Goal: Transaction & Acquisition: Book appointment/travel/reservation

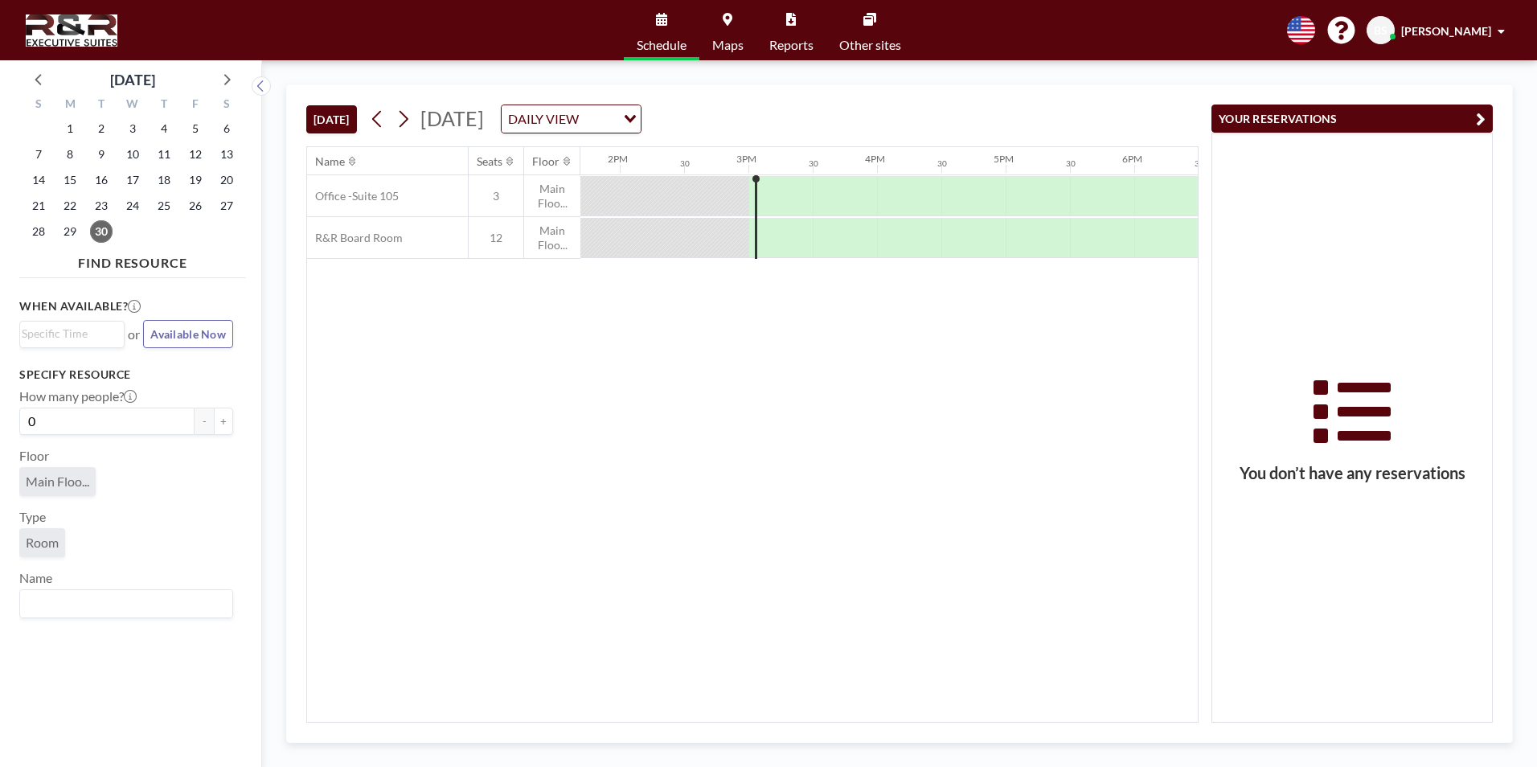
scroll to position [0, 1866]
click at [403, 114] on icon at bounding box center [403, 119] width 15 height 24
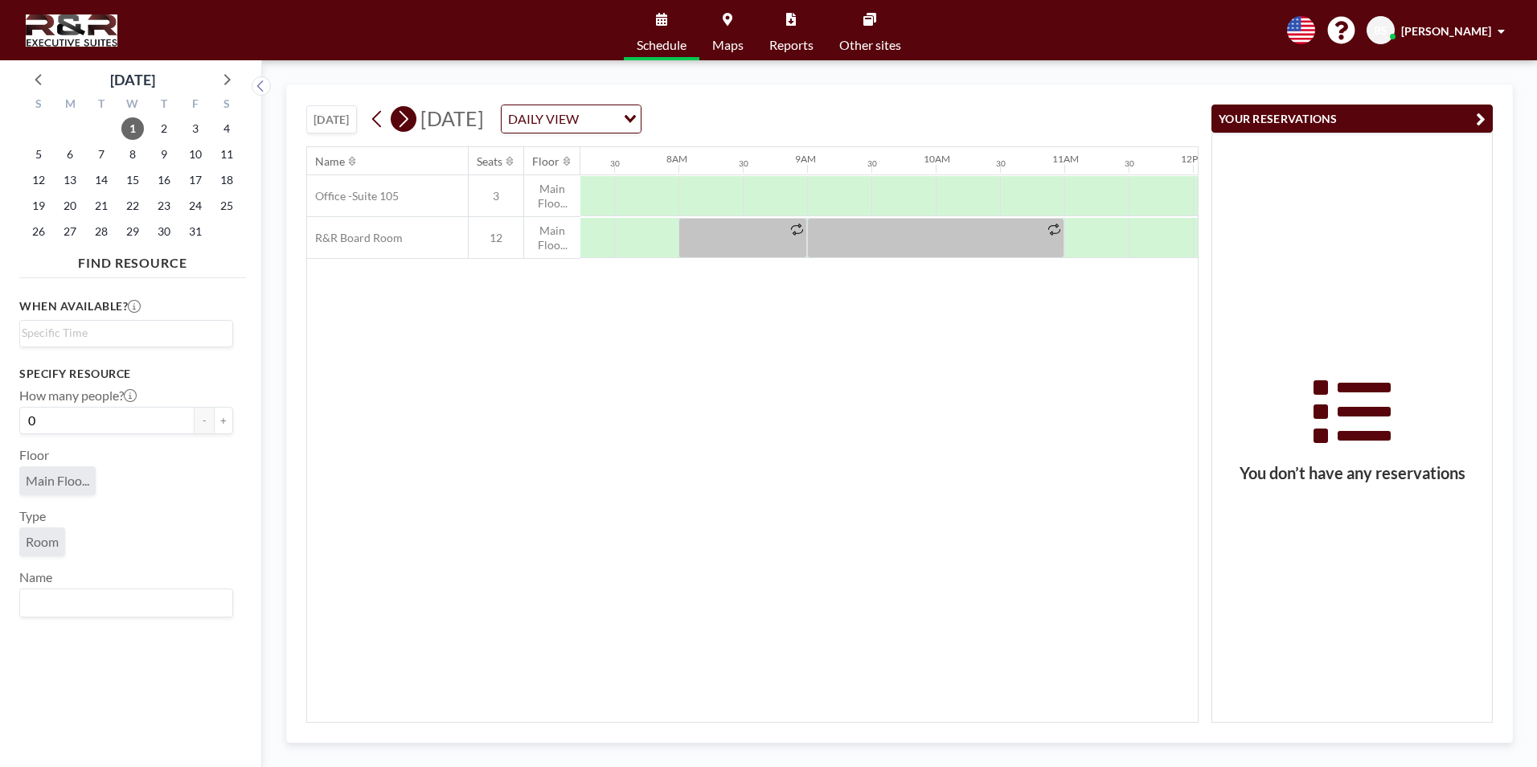
scroll to position [0, 965]
click at [403, 114] on icon at bounding box center [403, 119] width 15 height 24
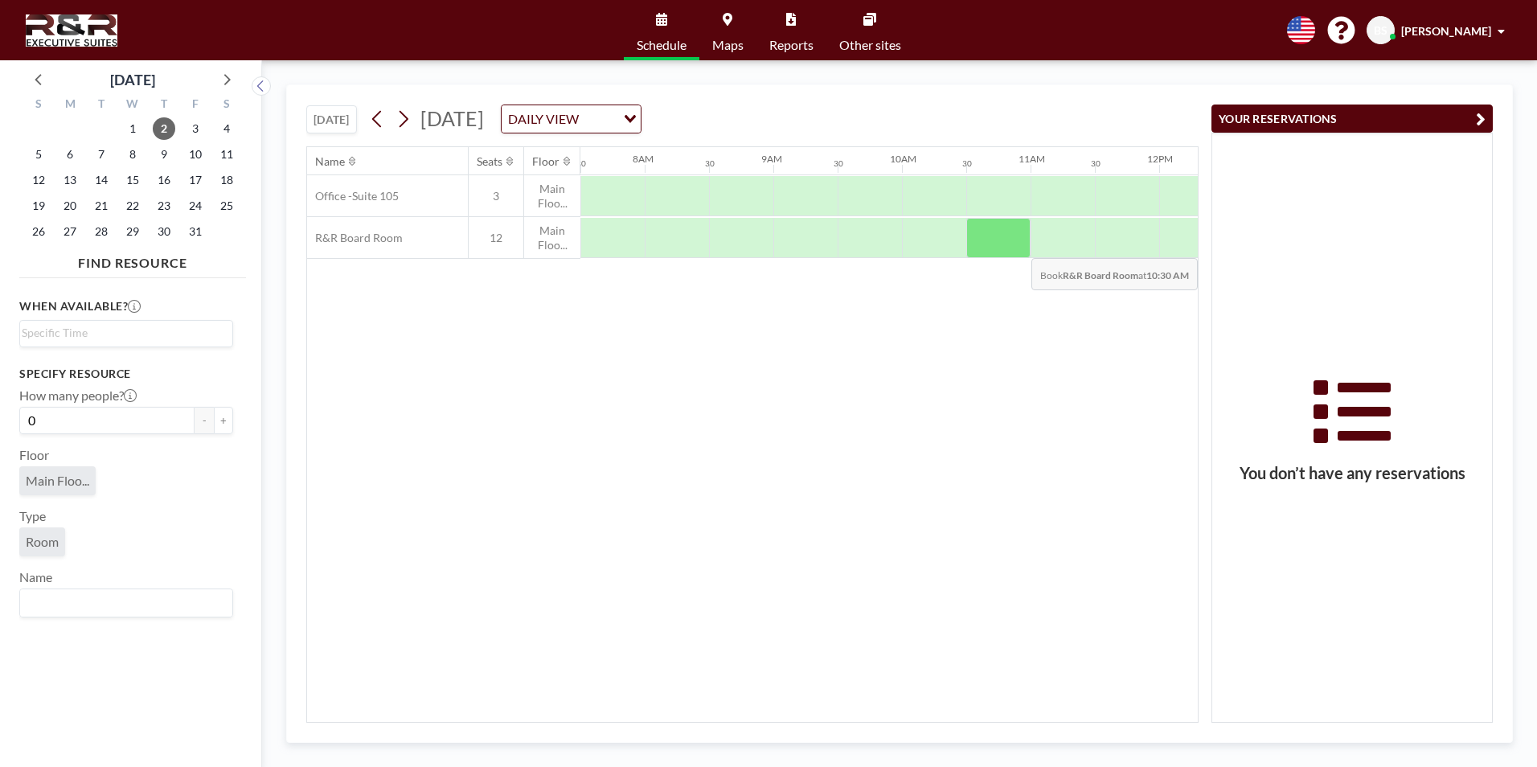
click at [1021, 246] on div at bounding box center [999, 238] width 64 height 40
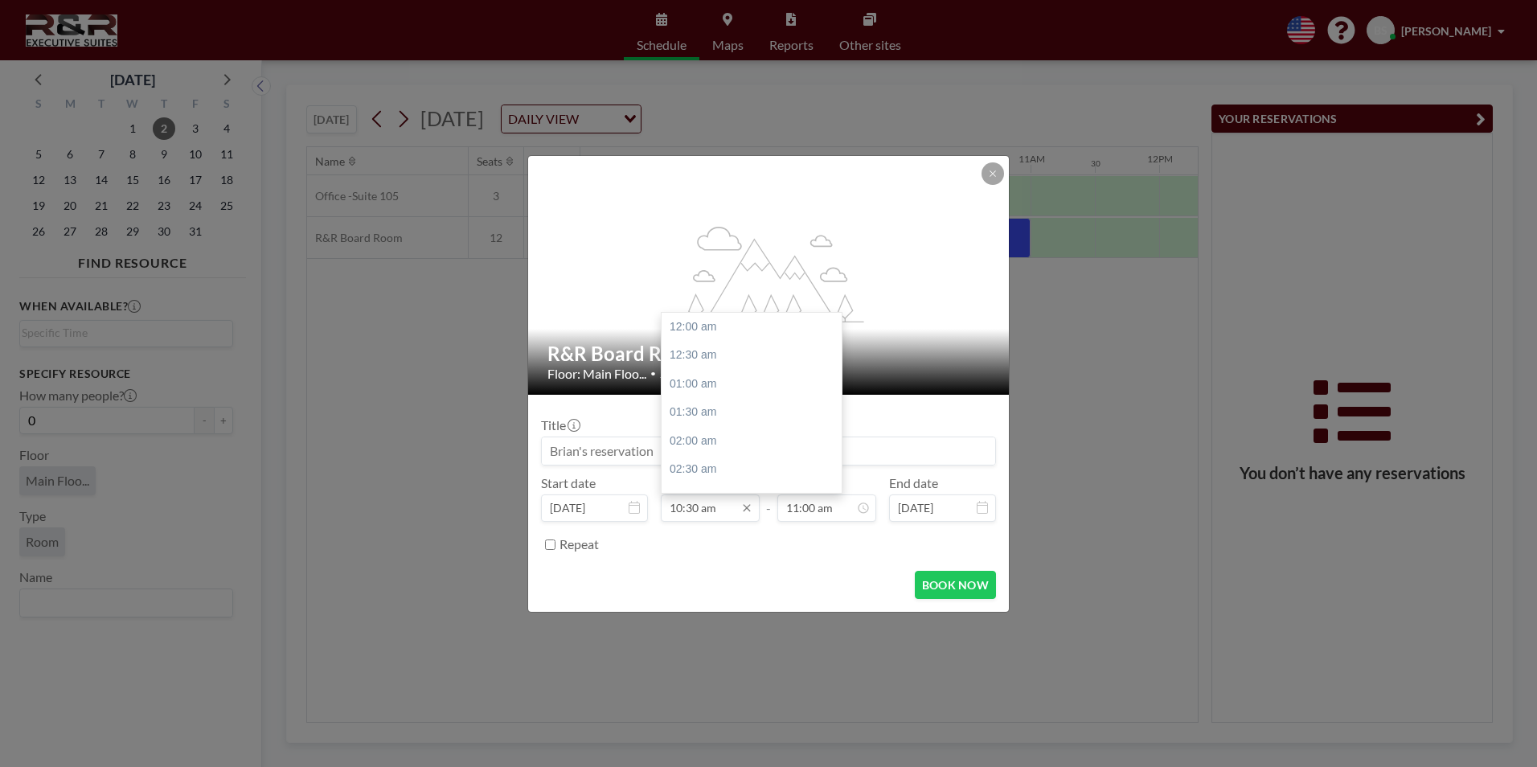
scroll to position [601, 0]
click at [690, 507] on input "10:30 am" at bounding box center [710, 508] width 99 height 27
click at [692, 511] on input "10:30 am" at bounding box center [710, 508] width 99 height 27
click at [700, 506] on input "10:30 am" at bounding box center [710, 508] width 99 height 27
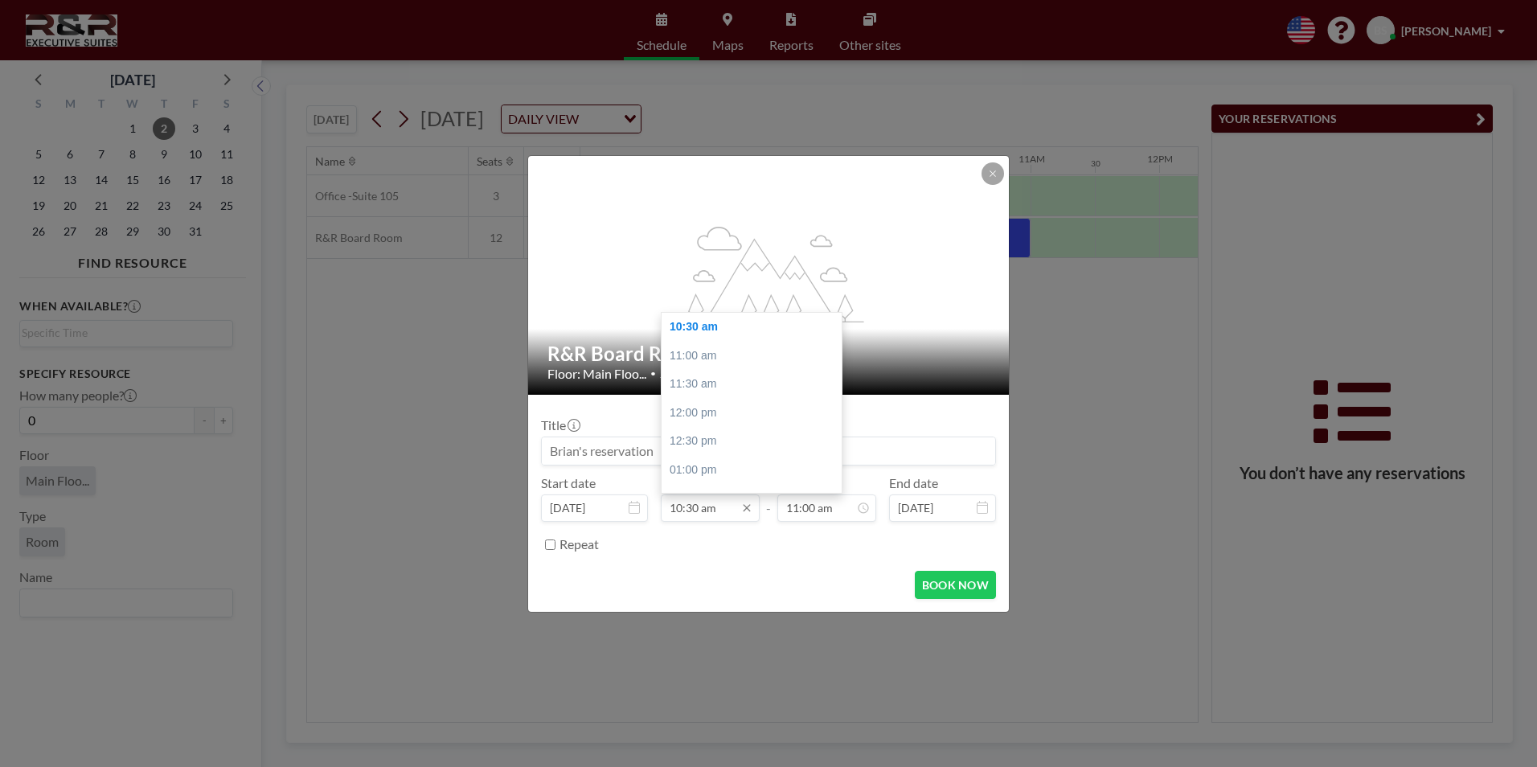
click at [700, 506] on input "10:30 am" at bounding box center [710, 508] width 99 height 27
type input "1"
click at [722, 506] on input "10:30 am" at bounding box center [710, 508] width 99 height 27
type input "10:30 pm"
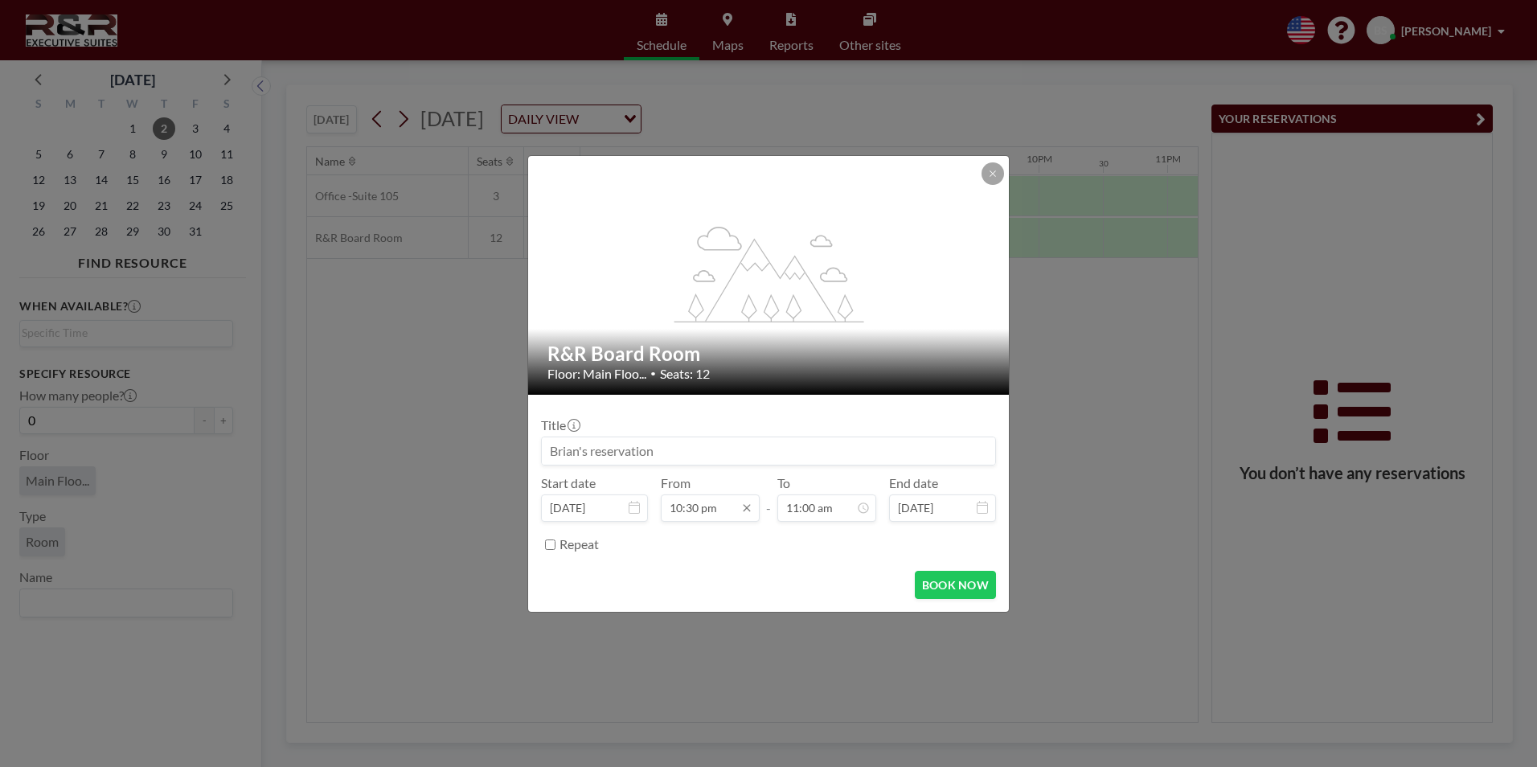
scroll to position [0, 2472]
click at [997, 177] on icon at bounding box center [993, 174] width 10 height 10
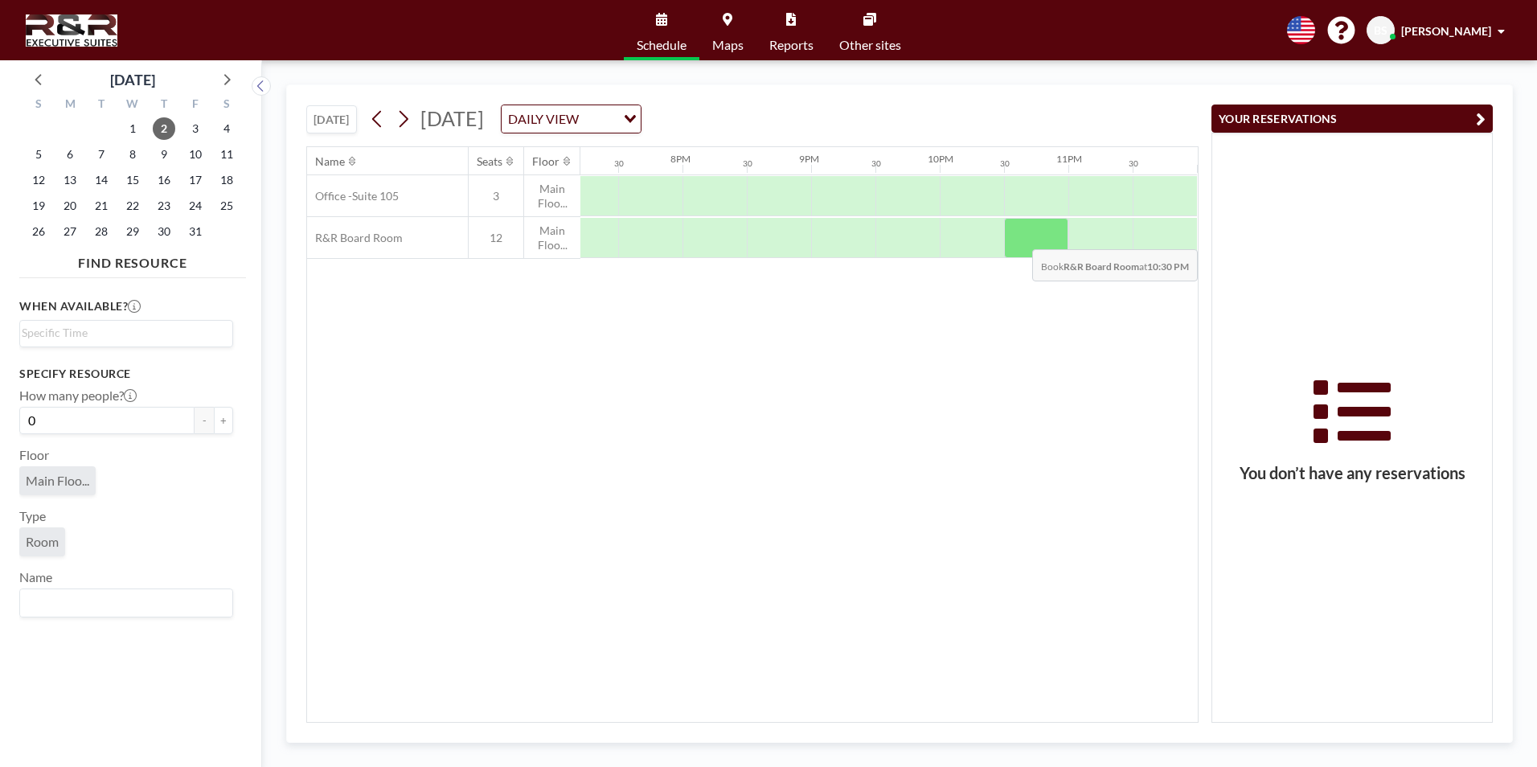
click at [1054, 237] on div at bounding box center [1036, 238] width 64 height 40
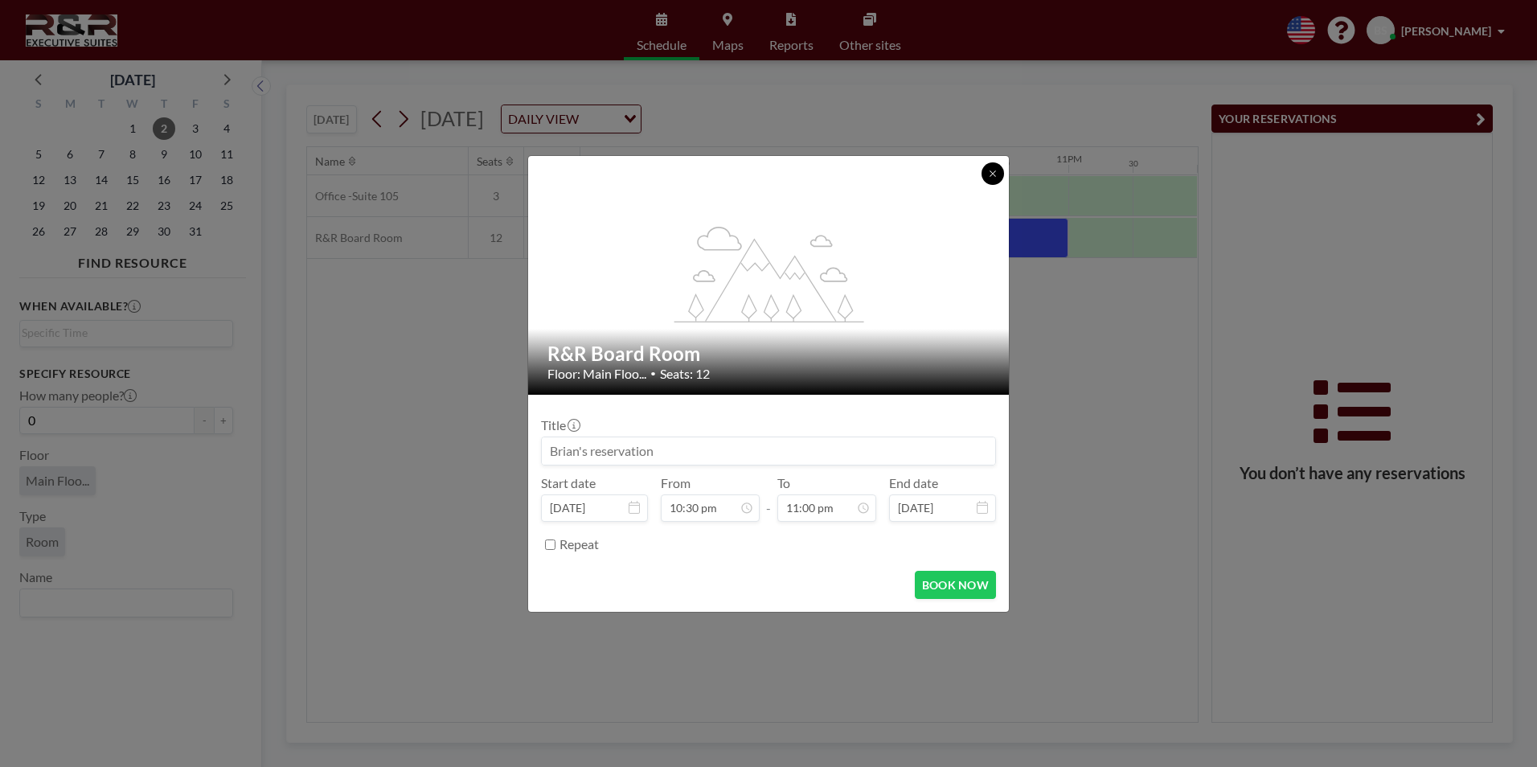
click at [999, 168] on button at bounding box center [993, 173] width 23 height 23
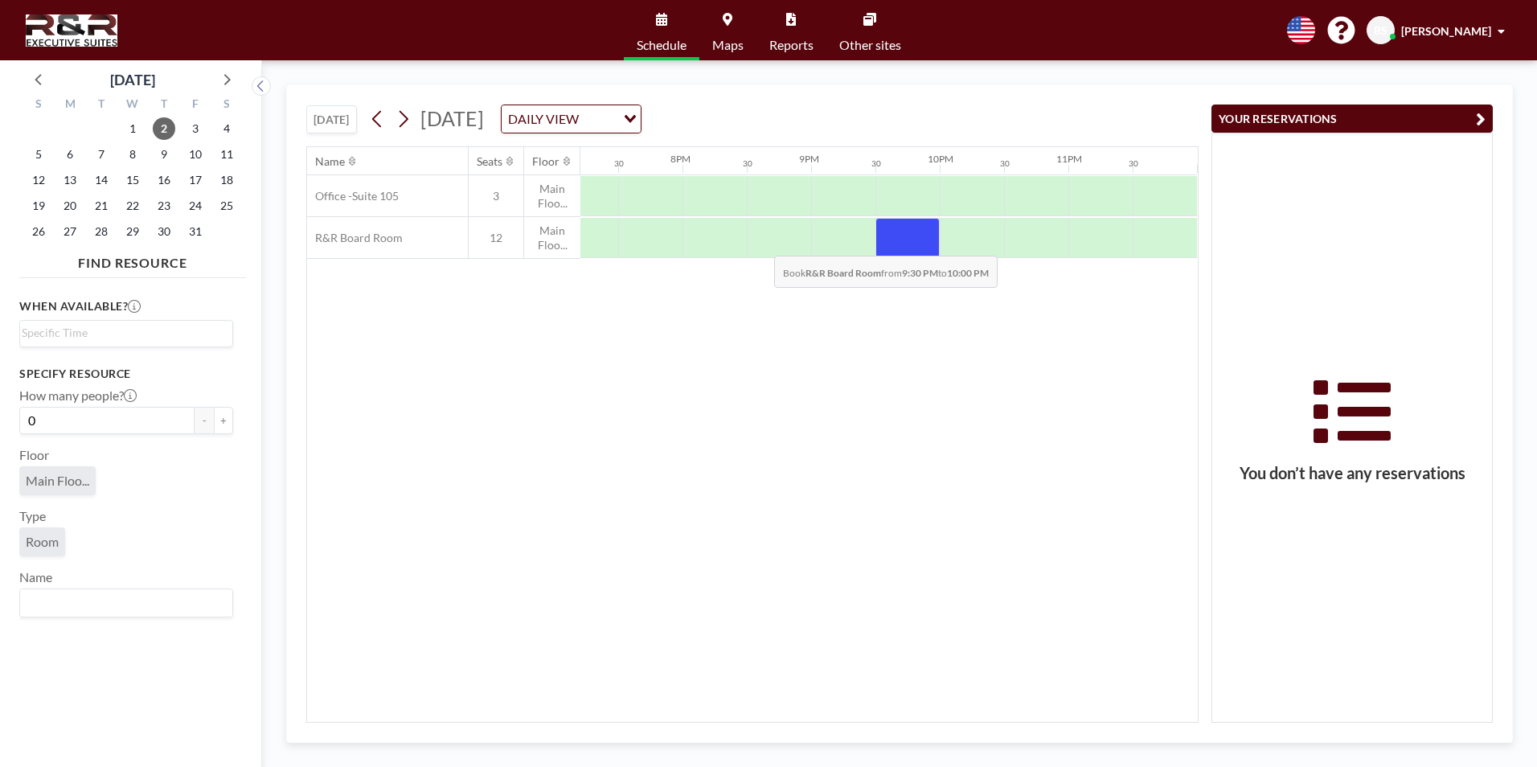
drag, startPoint x: 920, startPoint y: 243, endPoint x: 761, endPoint y: 244, distance: 158.4
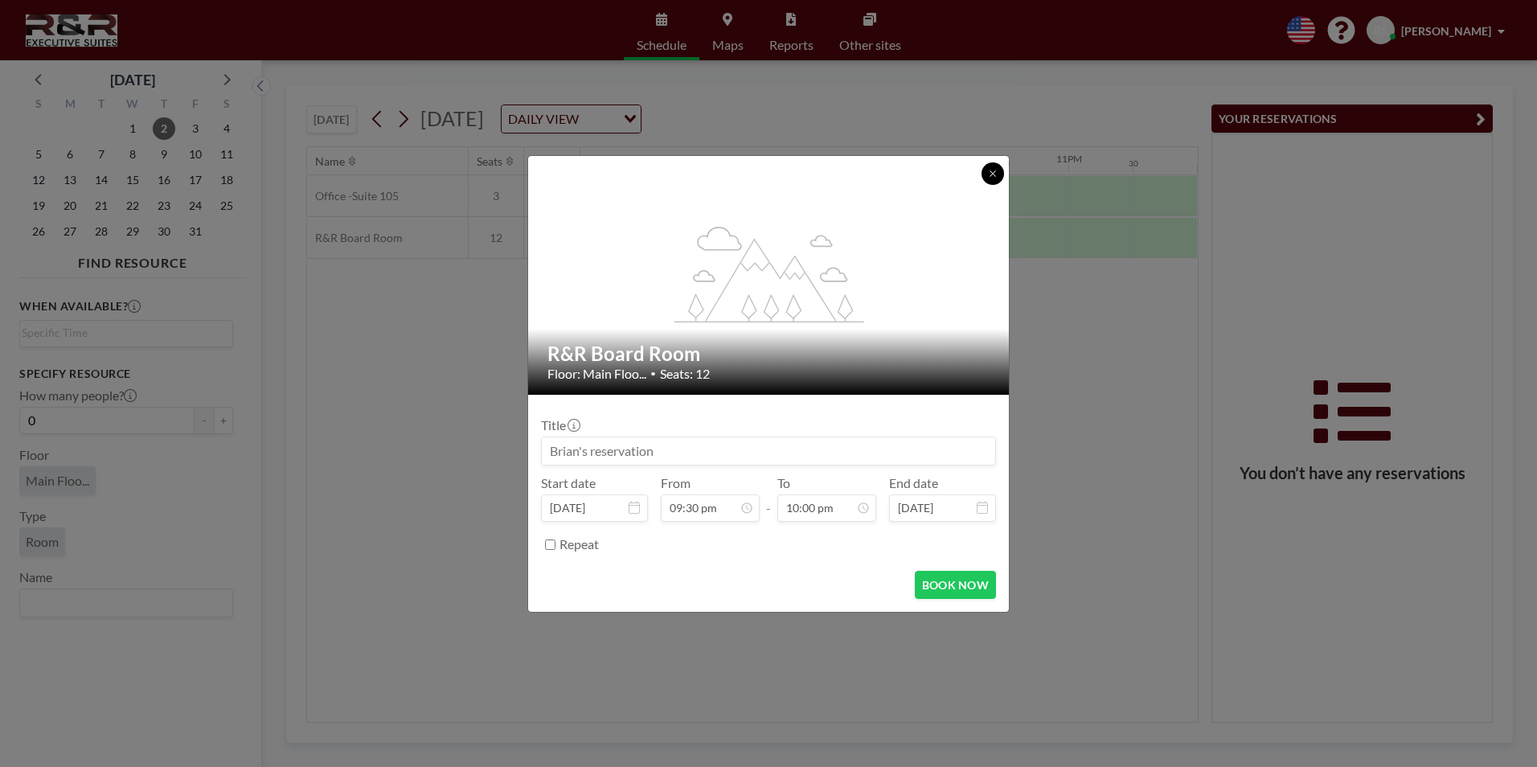
click at [1003, 174] on button at bounding box center [993, 173] width 23 height 23
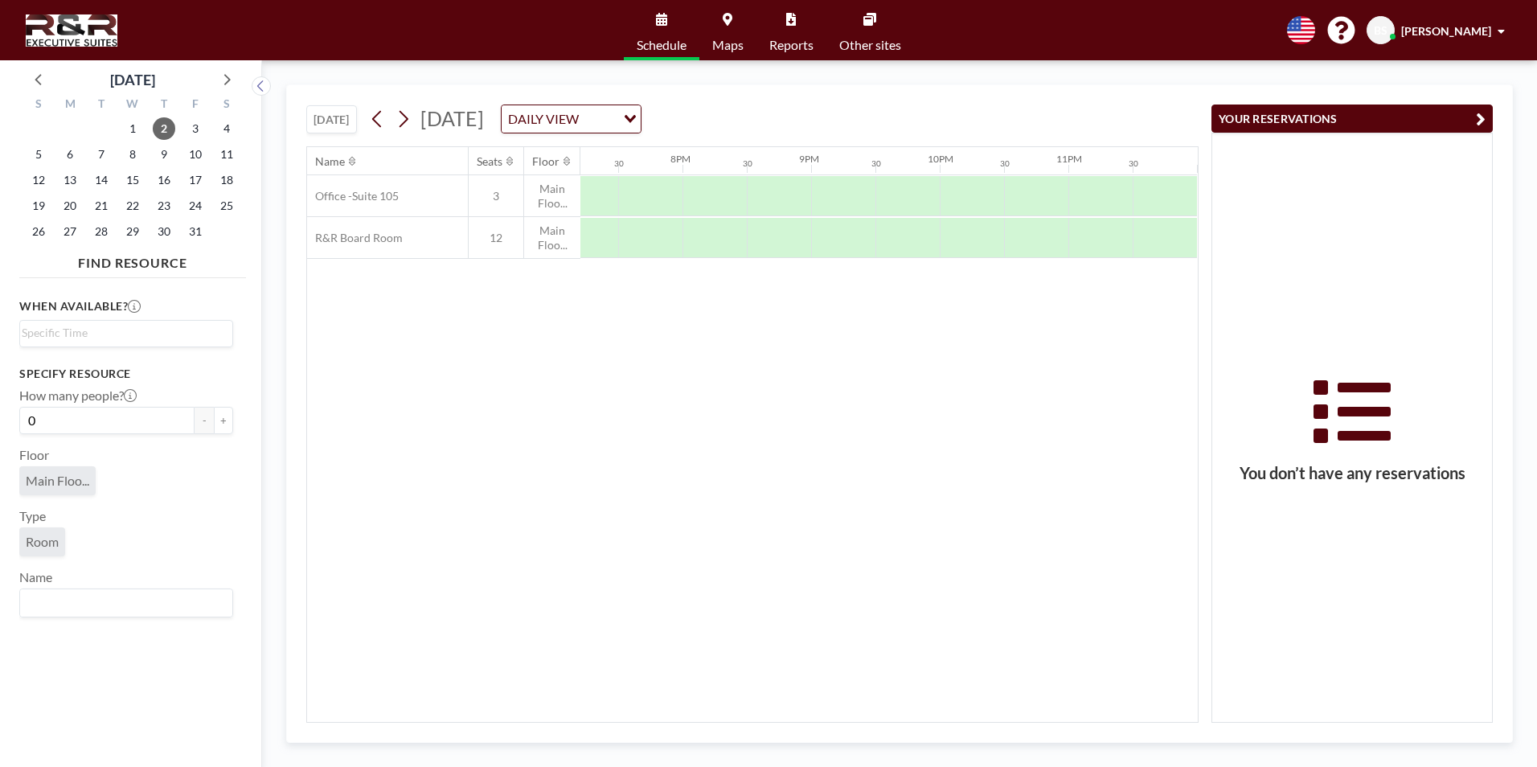
click at [1148, 158] on div "30" at bounding box center [1165, 160] width 64 height 27
drag, startPoint x: 1129, startPoint y: 219, endPoint x: 1402, endPoint y: 230, distance: 272.8
click at [1402, 230] on div "[DATE] [DATE] DAILY VIEW Loading... Name Seats Floor 12AM 30 1AM 30 2AM 30 3AM …" at bounding box center [899, 413] width 1227 height 659
click at [880, 233] on div at bounding box center [875, 237] width 64 height 39
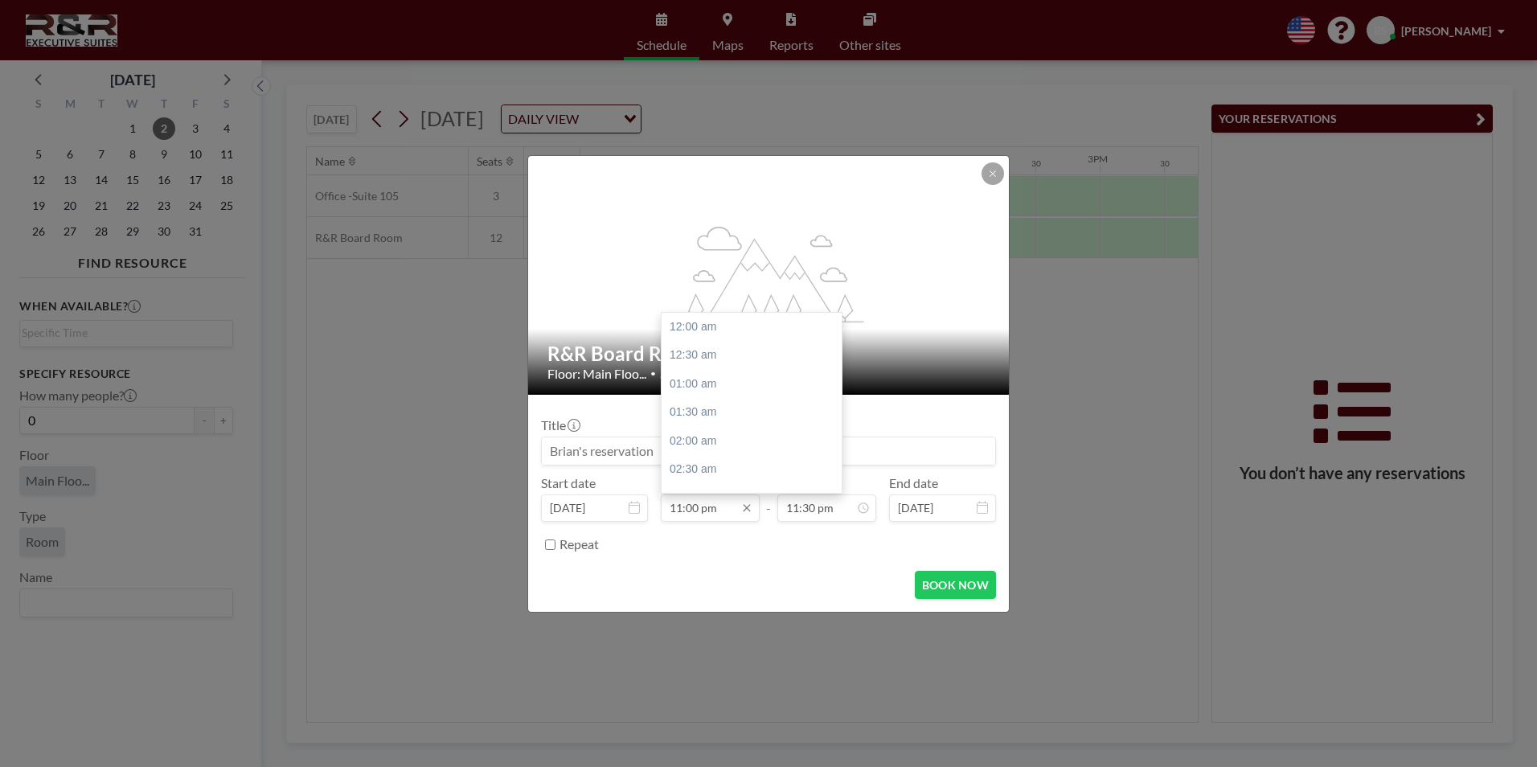
scroll to position [1222, 0]
click at [700, 507] on input "11:00 pm" at bounding box center [710, 508] width 99 height 27
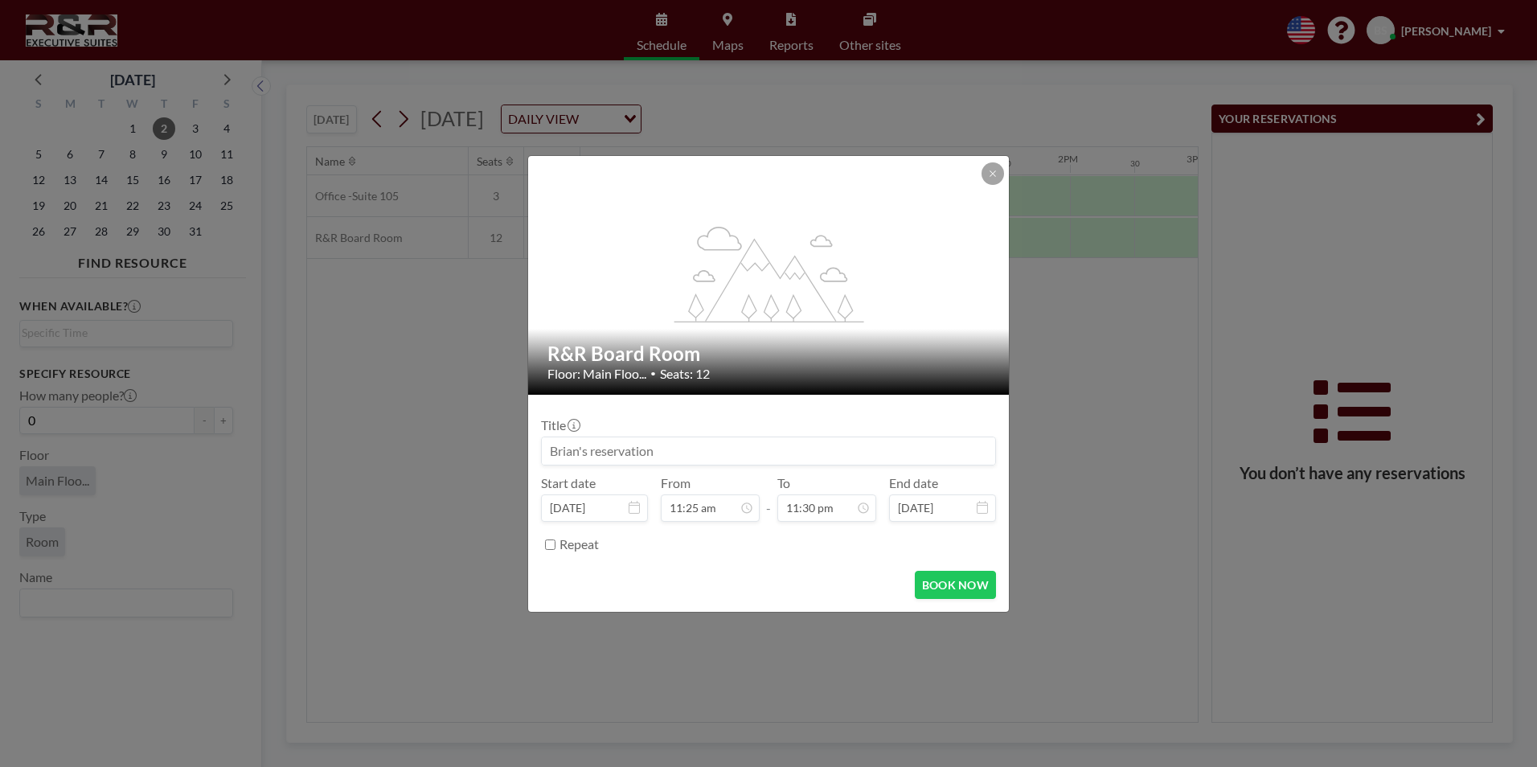
scroll to position [0, 1351]
type input "11:25 am"
click at [991, 172] on icon at bounding box center [993, 173] width 6 height 6
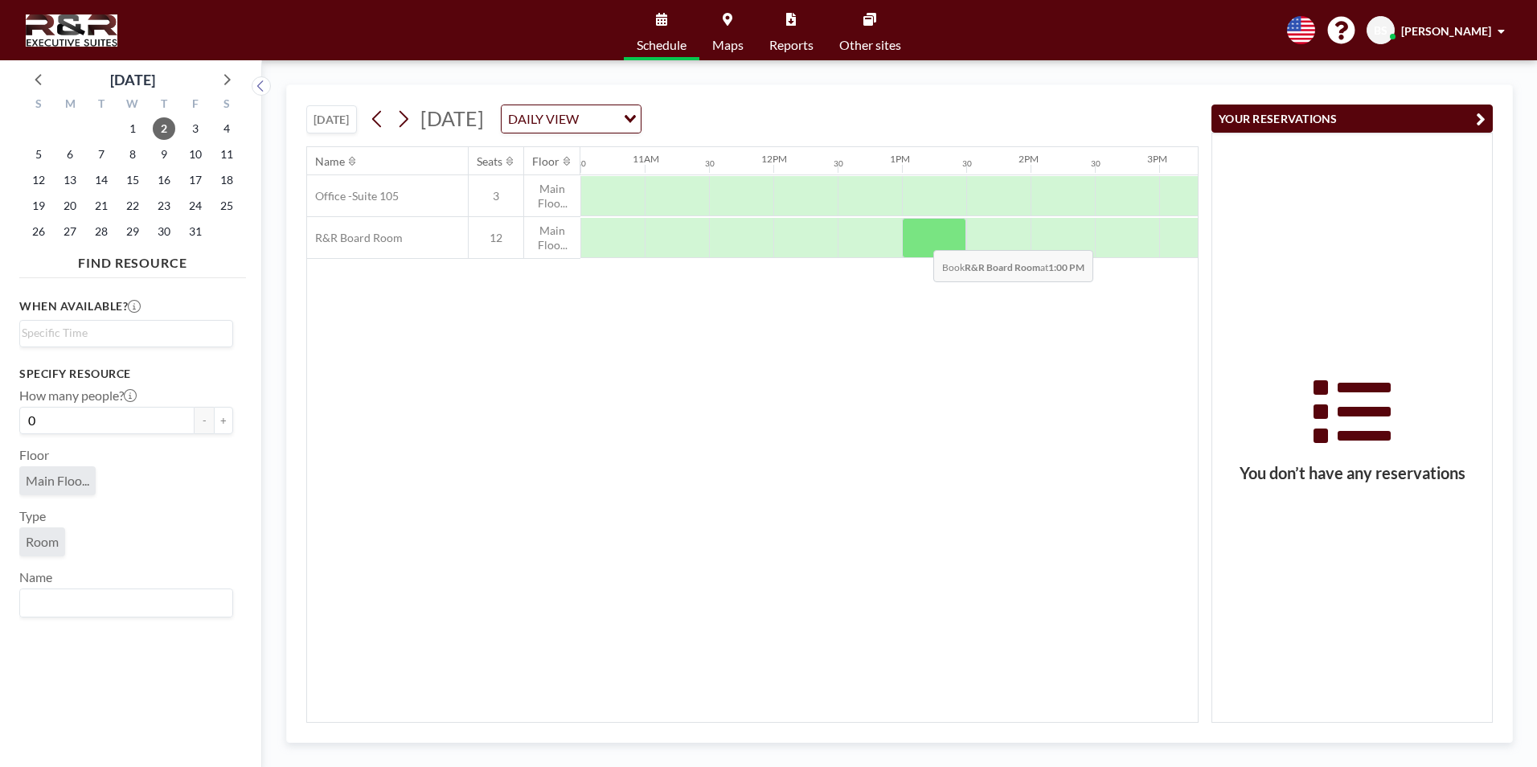
click at [921, 238] on div at bounding box center [934, 238] width 64 height 40
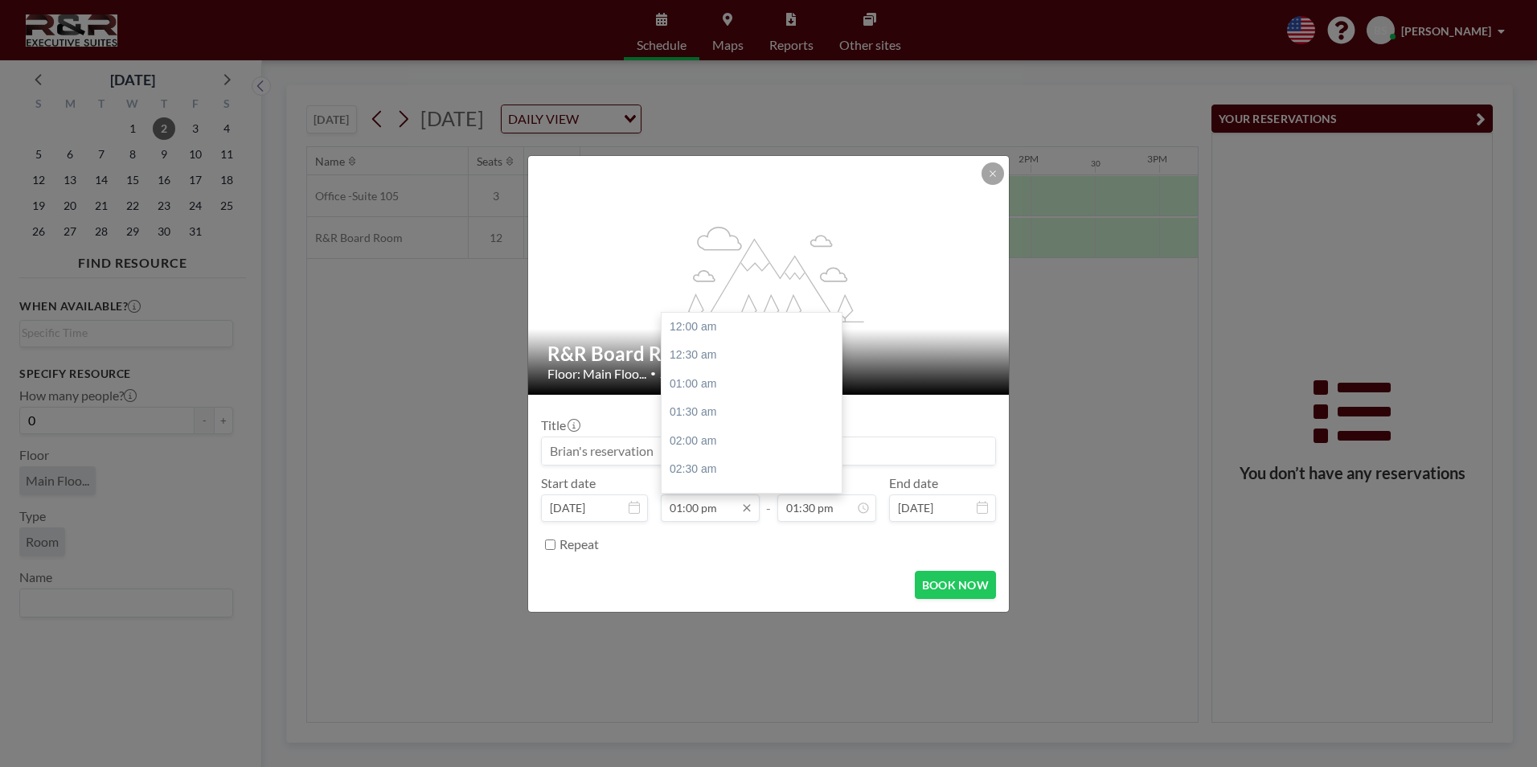
scroll to position [744, 0]
click at [700, 506] on input "01:00 pm" at bounding box center [710, 508] width 99 height 27
type input "01:25 pm"
click at [794, 508] on input "01:30 pm" at bounding box center [827, 508] width 99 height 27
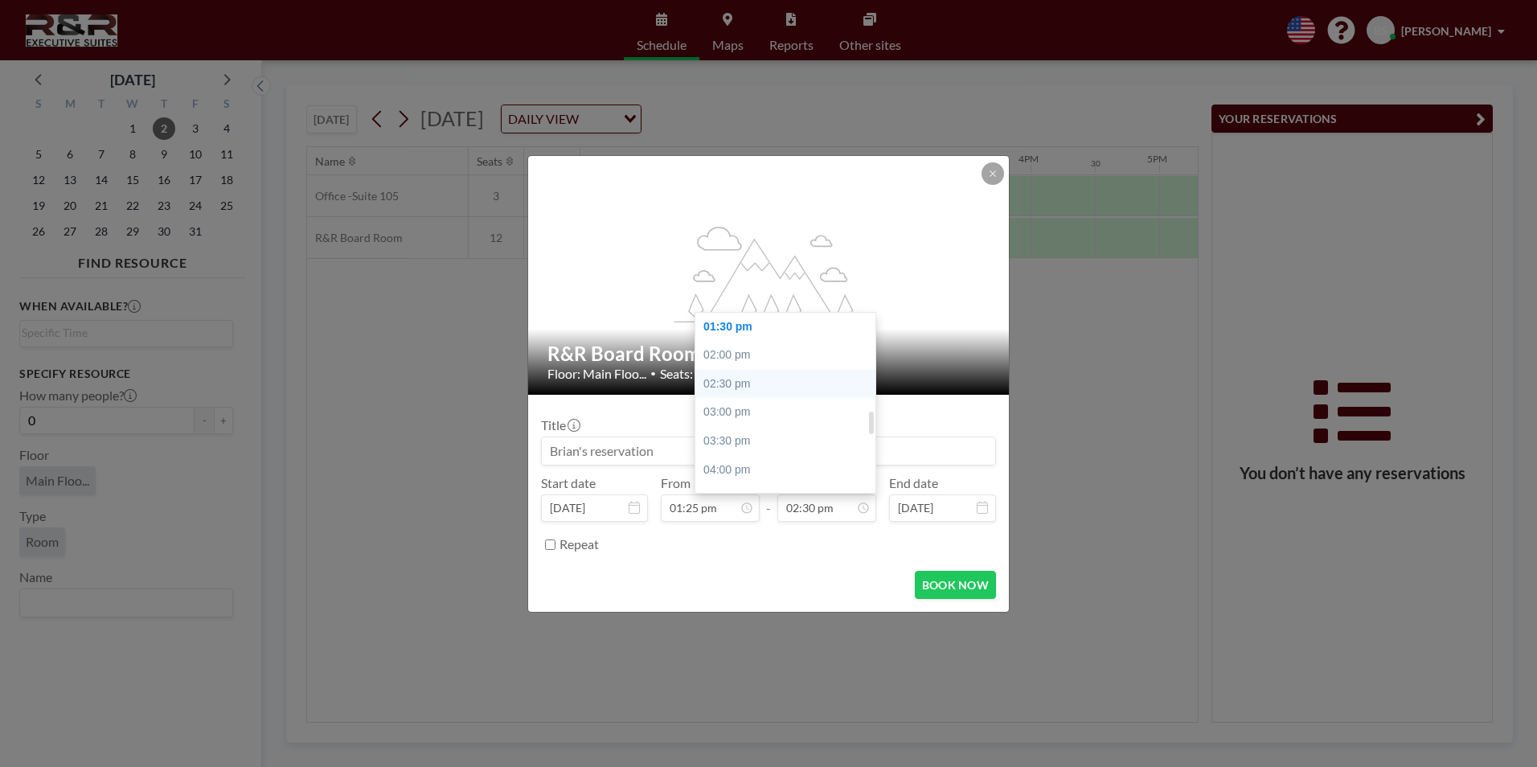
type input "02:30 pm"
click at [720, 384] on div "12:00 am 12:30 am 01:00 am 01:30 am 02:00 am 02:30 am 03:00 am 03:30 am 04:00 a…" at bounding box center [790, 403] width 188 height 180
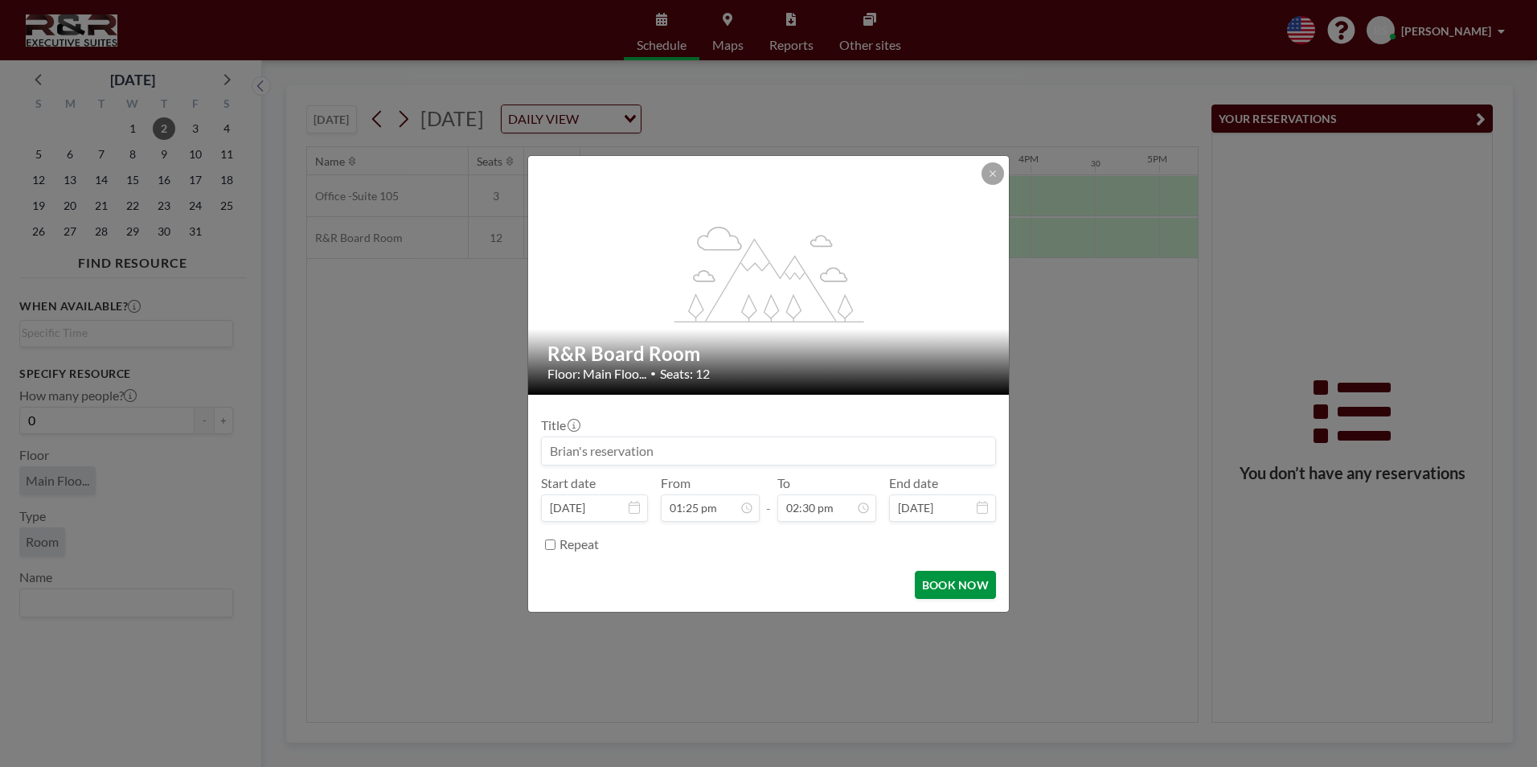
click at [951, 573] on button "BOOK NOW" at bounding box center [955, 585] width 81 height 28
